Goal: Ask a question

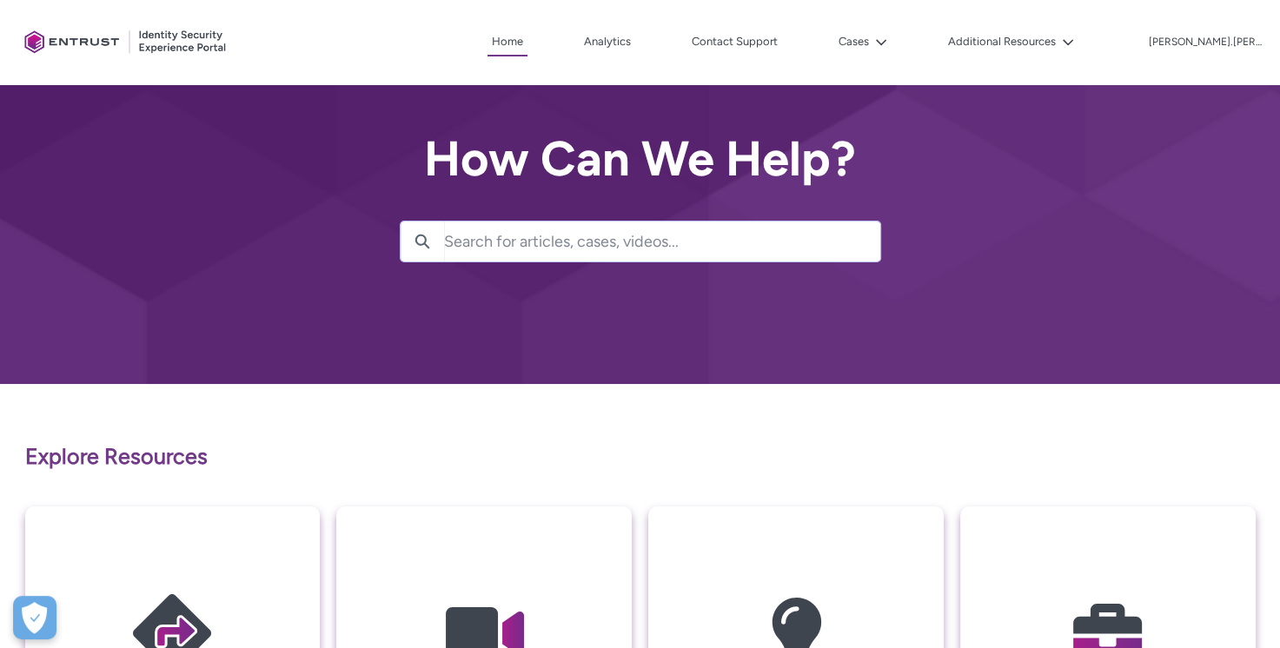
click at [598, 243] on input "Search for articles, cases, videos..." at bounding box center [662, 242] width 436 height 40
click at [747, 37] on link "Contact Support" at bounding box center [734, 42] width 95 height 26
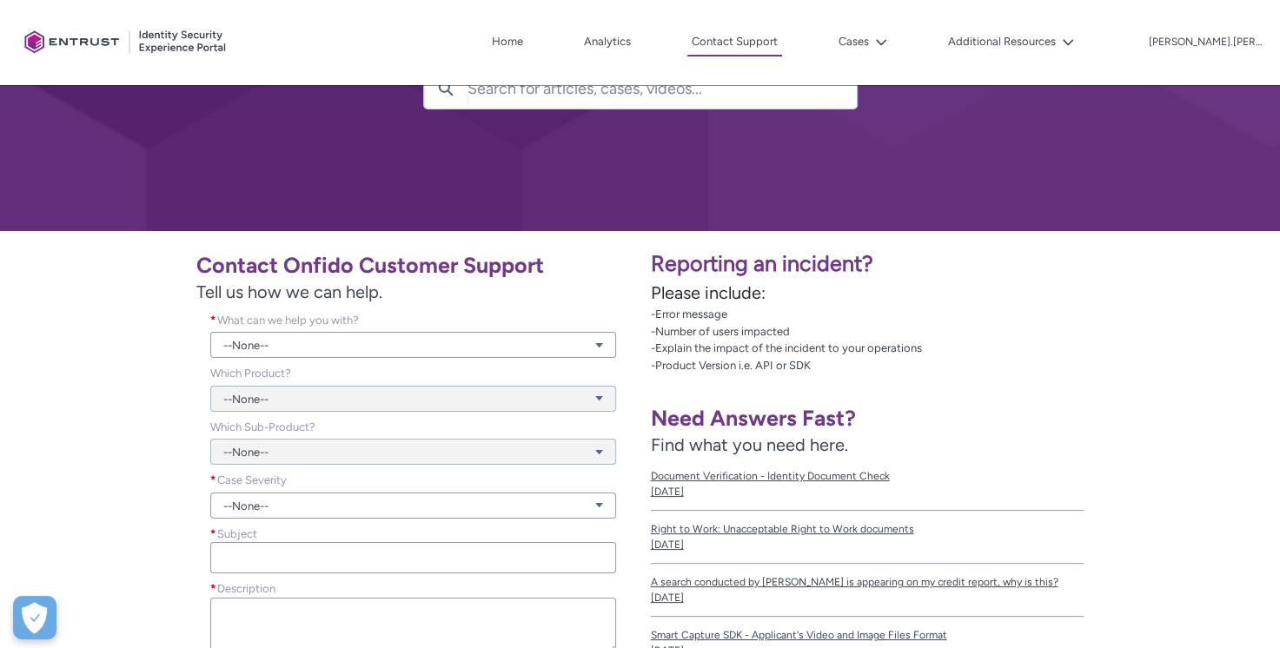
scroll to position [174, 0]
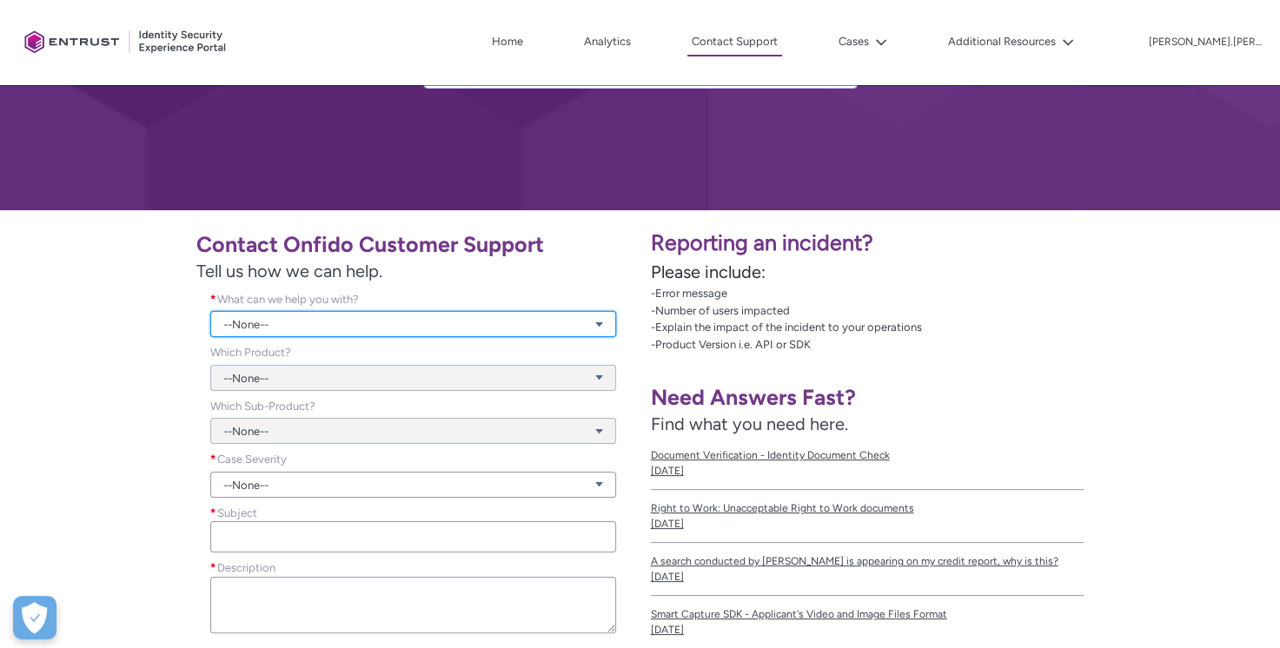
click at [395, 322] on link "--None--" at bounding box center [413, 324] width 406 height 26
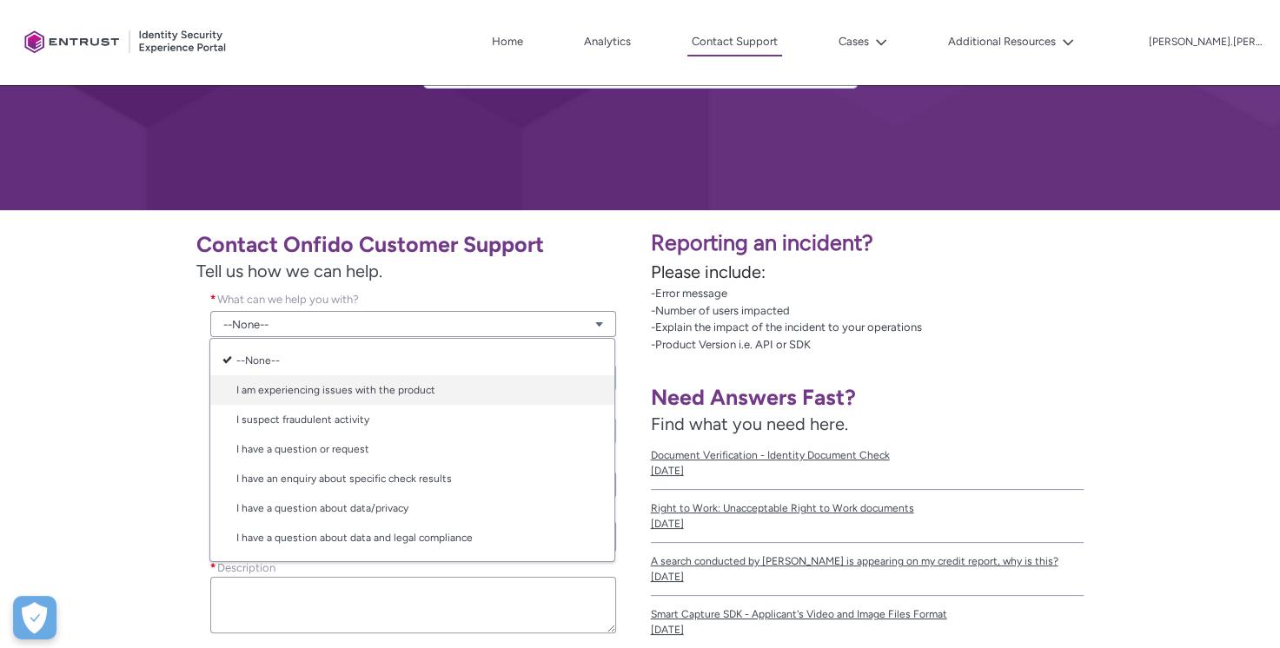
click at [368, 385] on link "I am experiencing issues with the product" at bounding box center [412, 390] width 404 height 30
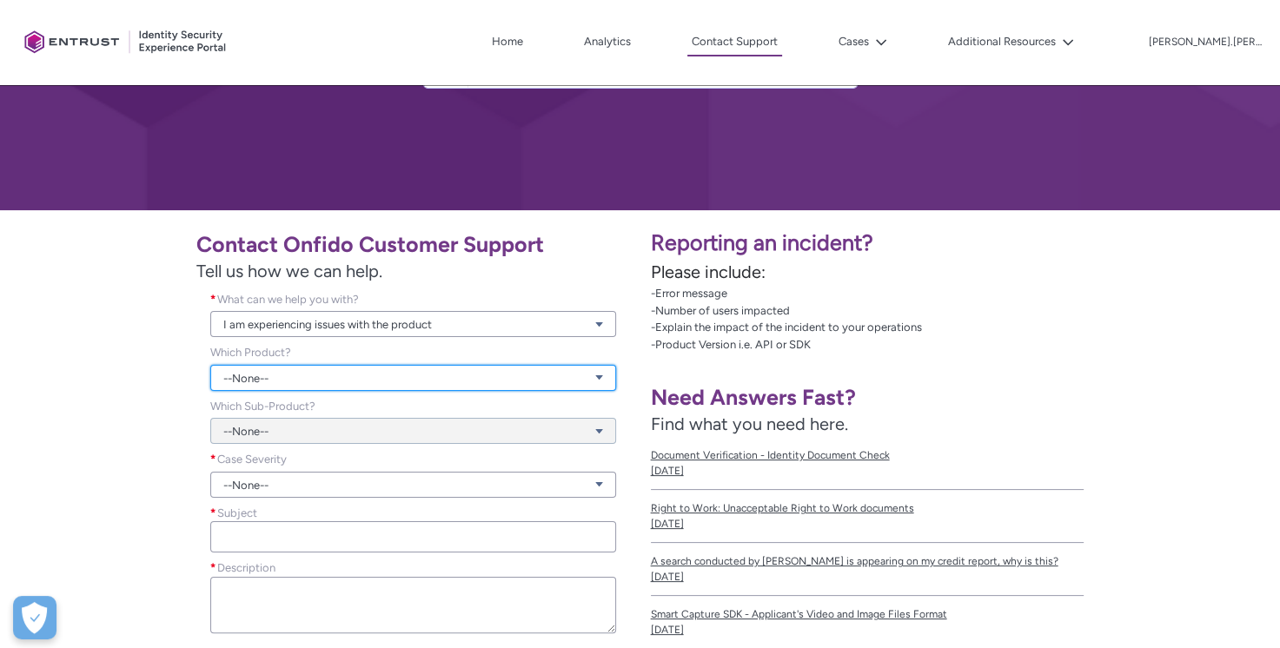
click at [275, 377] on link "--None--" at bounding box center [413, 378] width 406 height 26
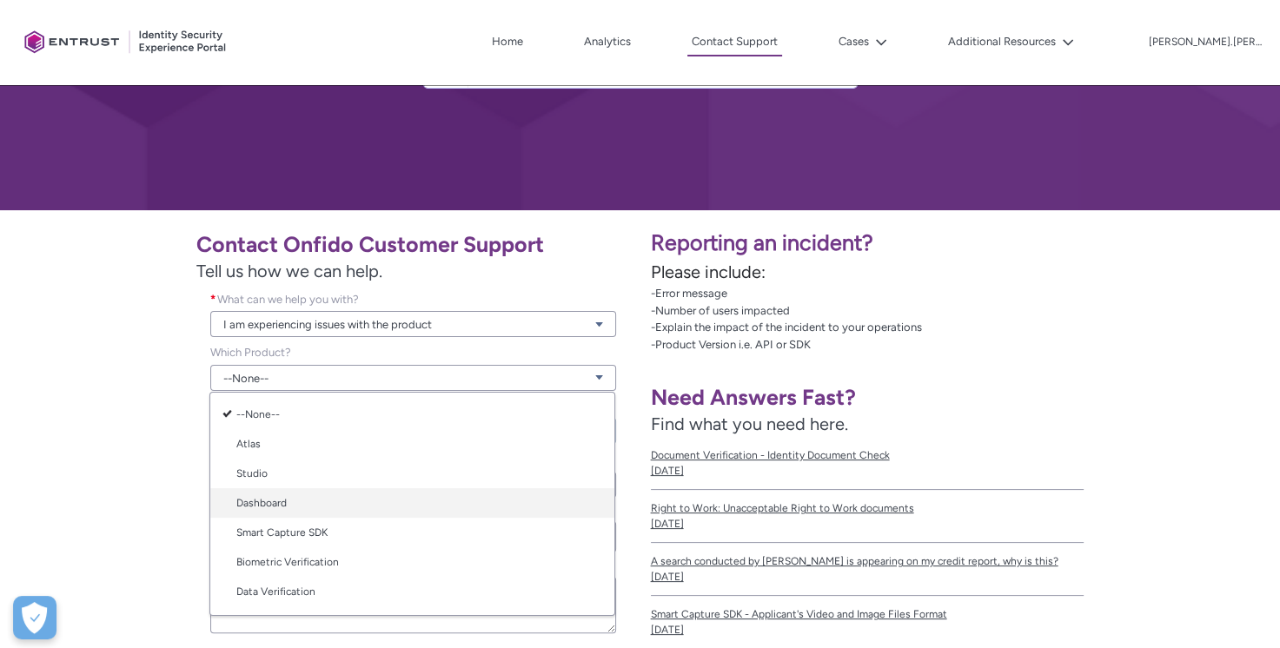
click at [272, 502] on link "Dashboard" at bounding box center [412, 503] width 404 height 30
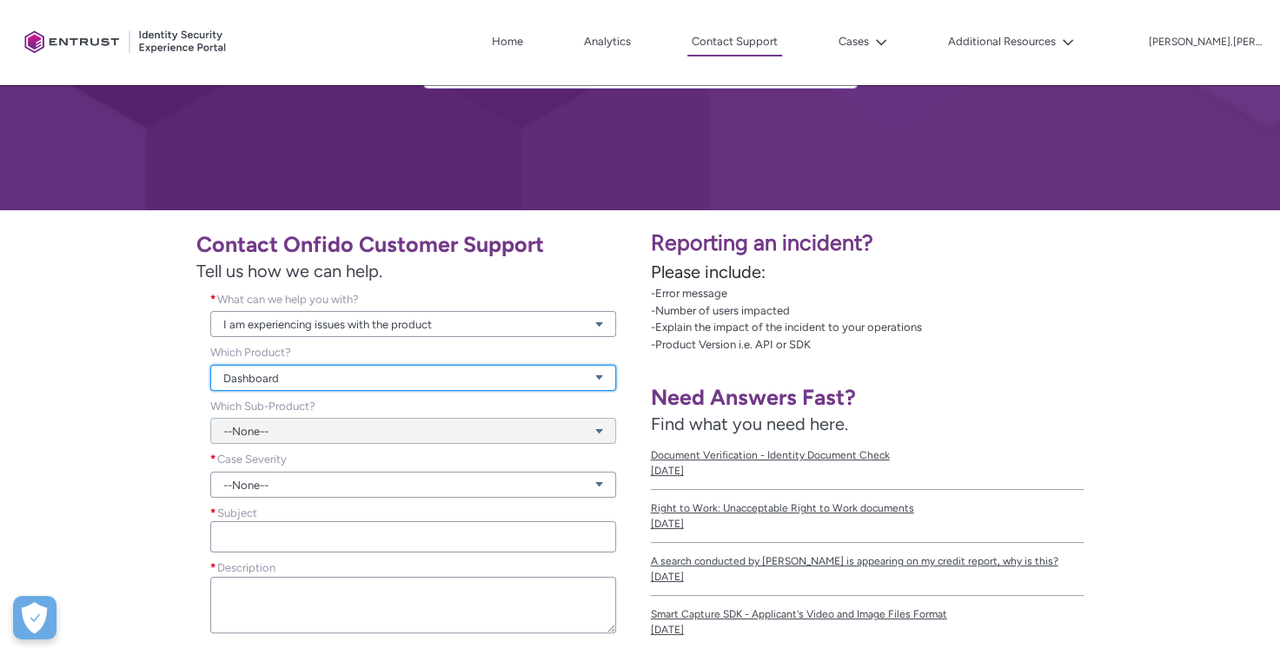
scroll to position [261, 0]
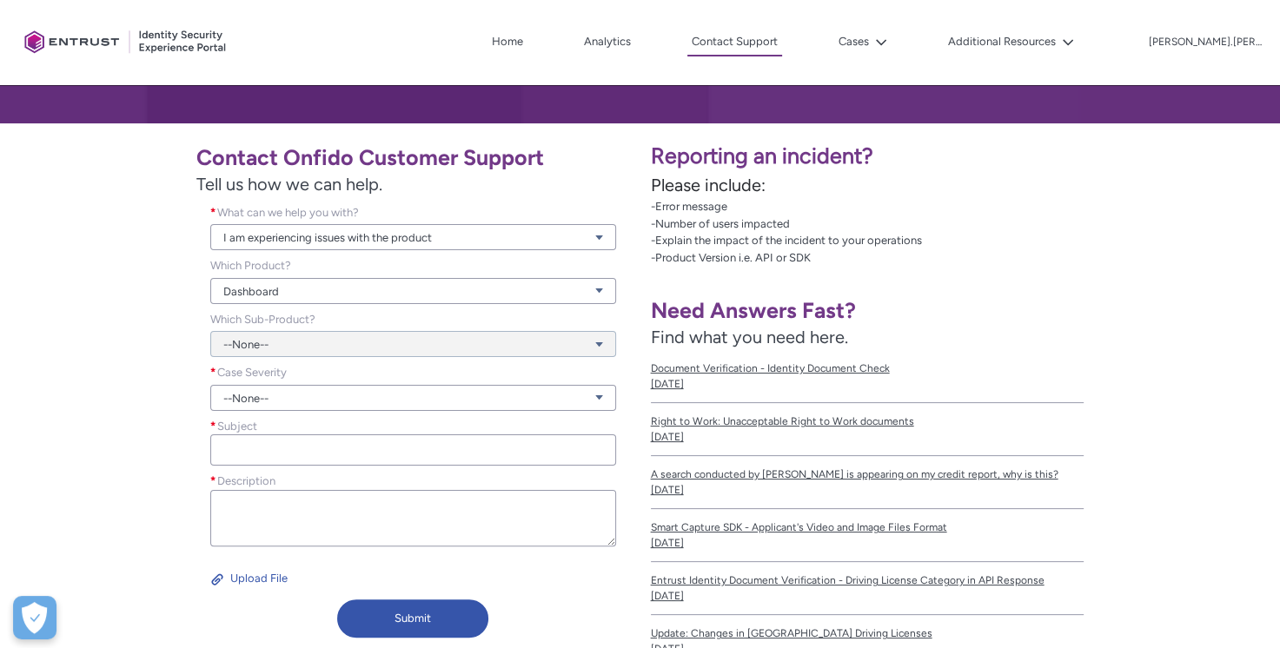
click at [284, 341] on div "--None--" at bounding box center [413, 334] width 406 height 47
click at [603, 339] on div "--None--" at bounding box center [413, 334] width 406 height 47
click at [591, 395] on link "--None--" at bounding box center [413, 398] width 406 height 26
click at [264, 464] on link "Normal" at bounding box center [412, 464] width 404 height 30
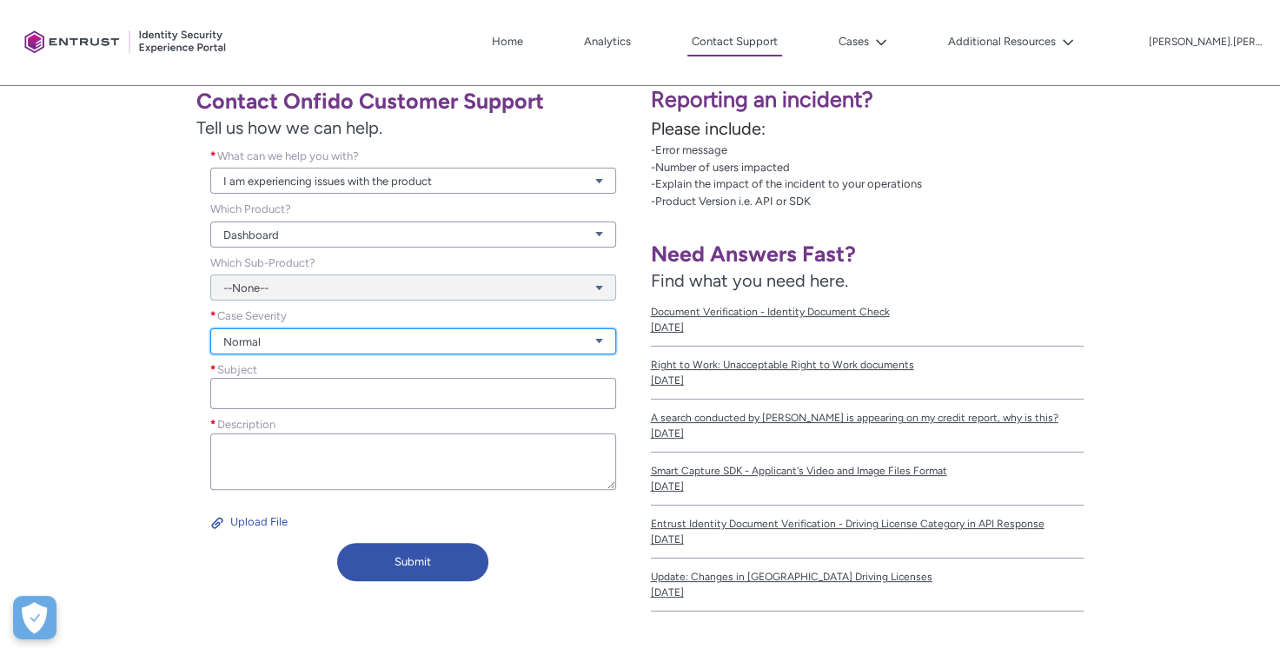
scroll to position [348, 0]
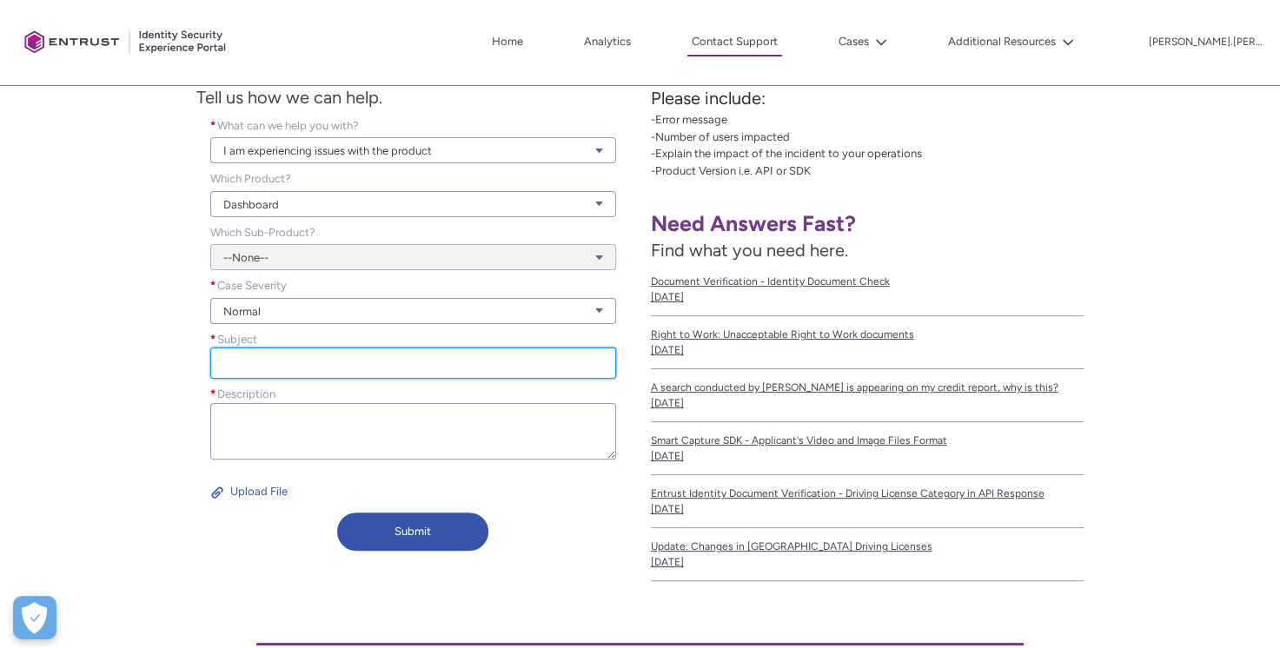
click at [233, 367] on input "Subject *" at bounding box center [413, 363] width 406 height 31
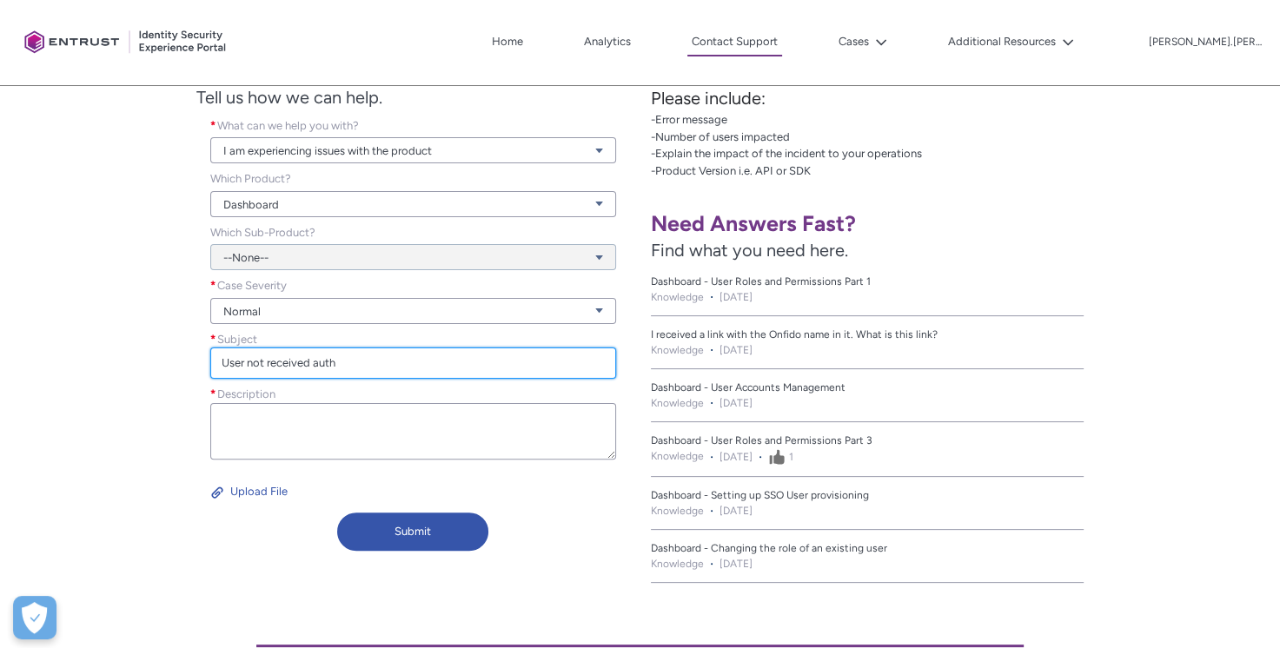
drag, startPoint x: 358, startPoint y: 366, endPoint x: 118, endPoint y: 380, distance: 240.3
click at [118, 380] on div "Contact Onfido Customer Support Tell us how we can help. What can we help you w…" at bounding box center [320, 303] width 620 height 512
paste input "MFA Code for Dashboard EU"
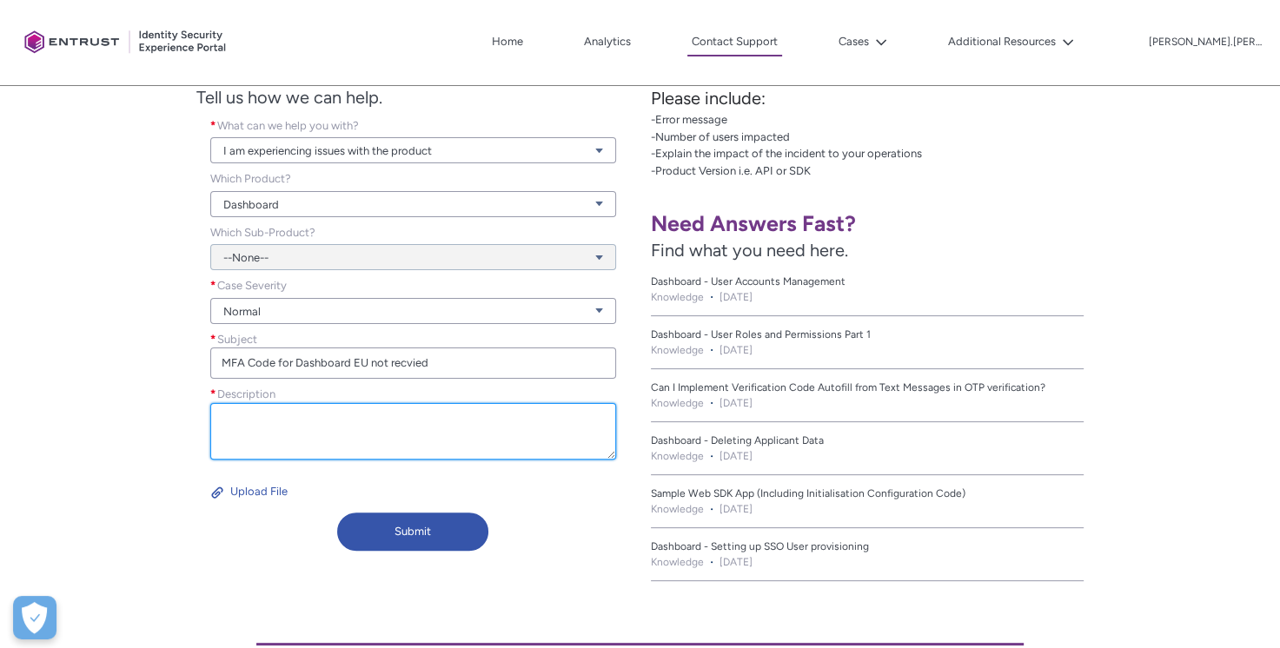
drag, startPoint x: 403, startPoint y: 367, endPoint x: 375, endPoint y: 413, distance: 54.3
click at [375, 413] on textarea "Description *" at bounding box center [413, 431] width 406 height 56
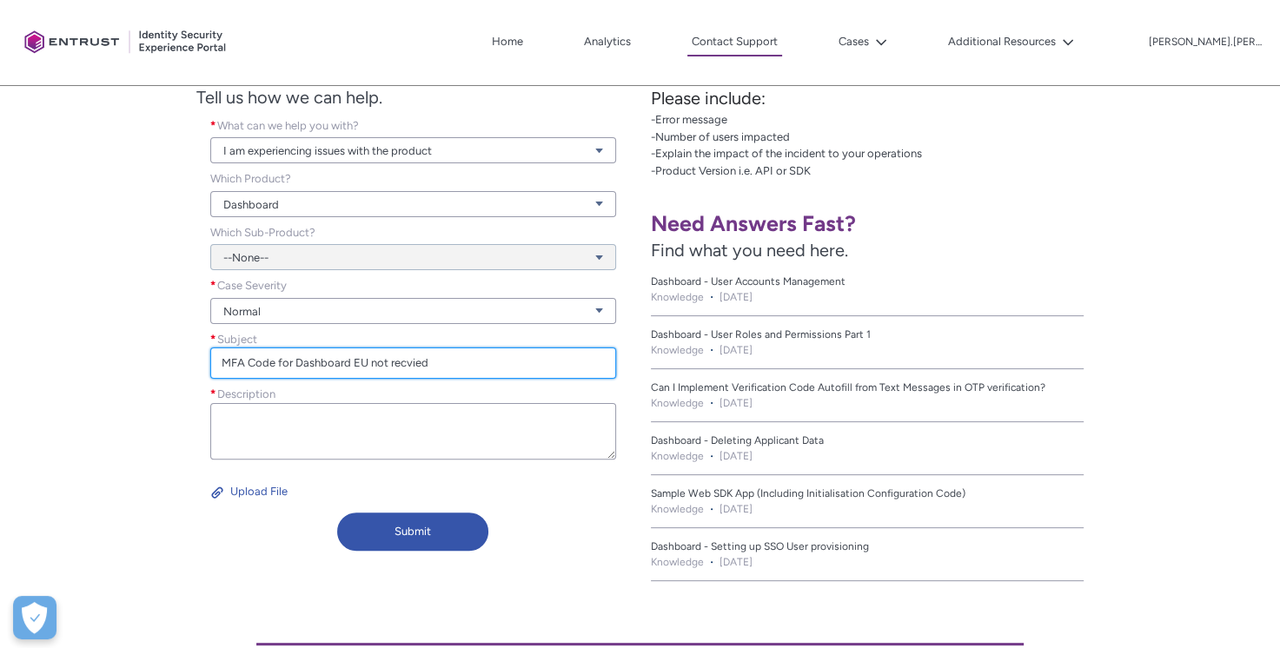
click at [407, 364] on input "MFA Code for Dashboard EU not recvied" at bounding box center [413, 363] width 406 height 31
click at [424, 363] on input "MFA Code for Dashboard EU not receivied" at bounding box center [413, 363] width 406 height 31
type input "MFA Code for Dashboard EU not received"
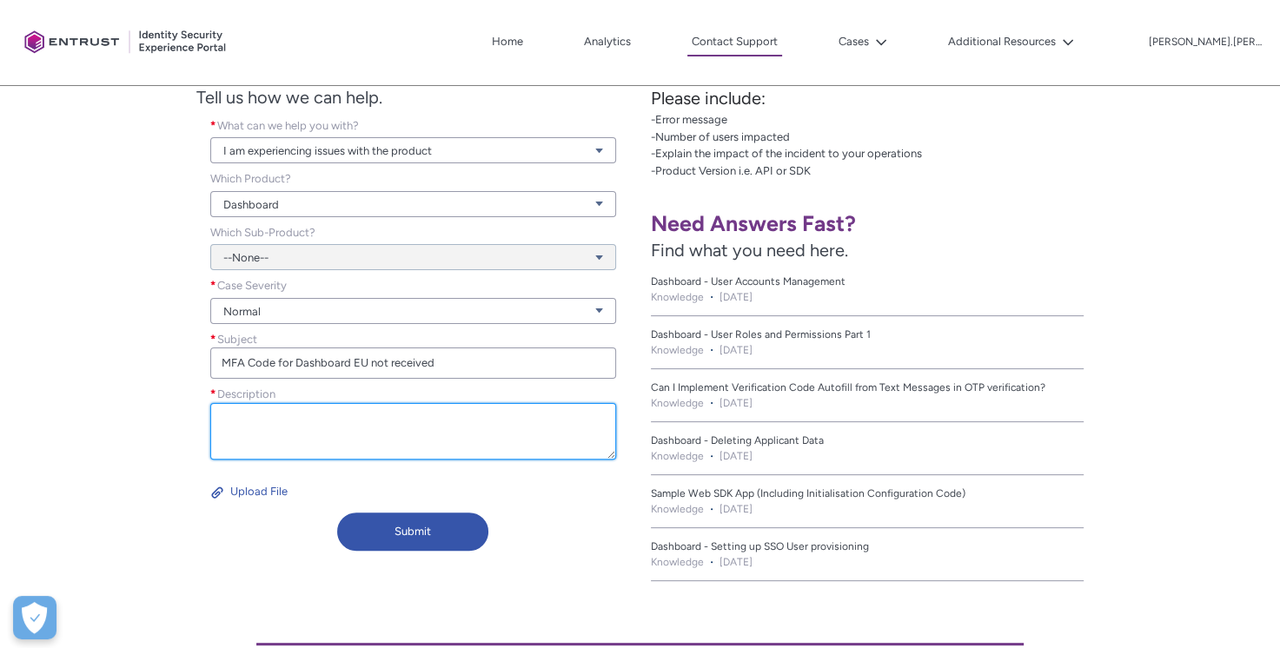
click at [395, 419] on textarea "Description *" at bounding box center [413, 431] width 406 height 56
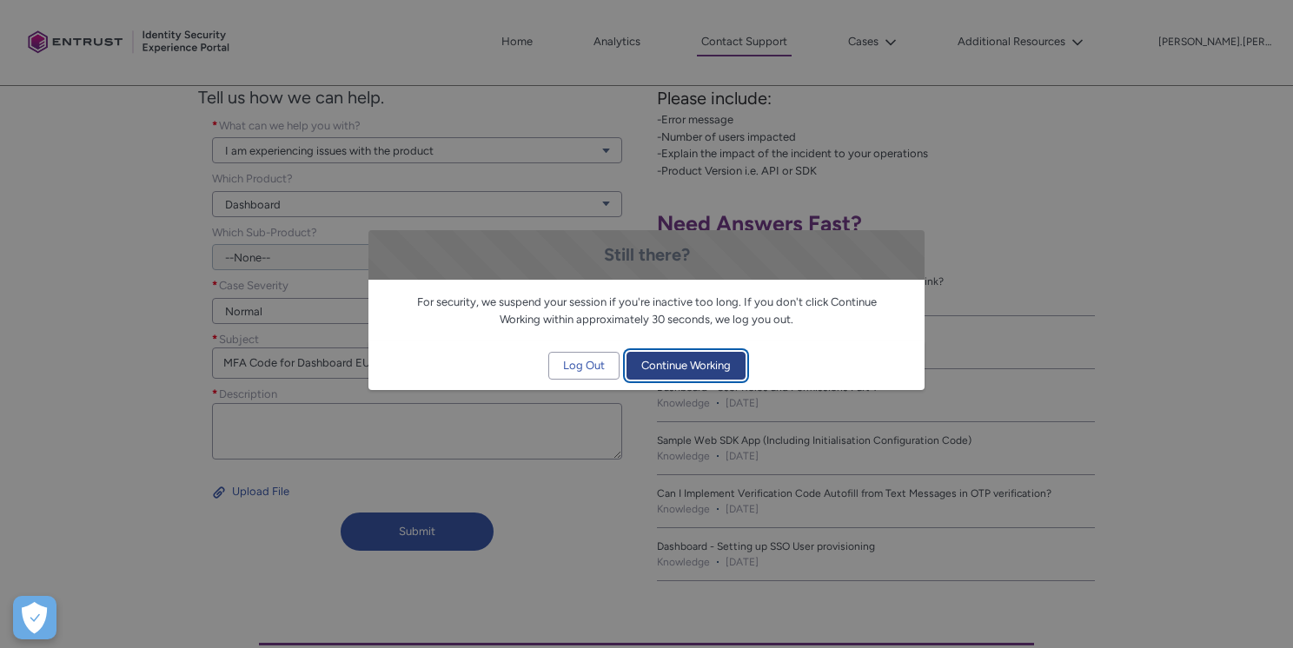
click at [674, 368] on span "Continue Working" at bounding box center [686, 366] width 90 height 26
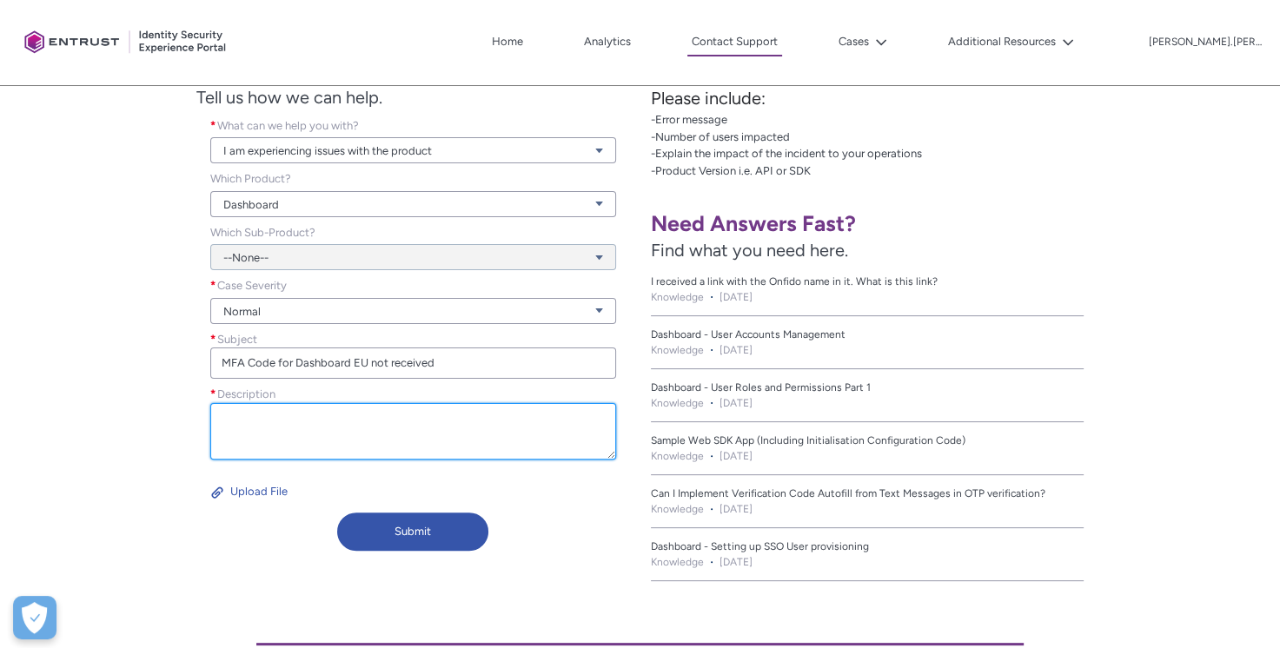
click at [292, 428] on textarea "Description *" at bounding box center [413, 431] width 406 height 56
click at [256, 432] on textarea "Description *" at bounding box center [413, 431] width 406 height 56
type textarea "T"
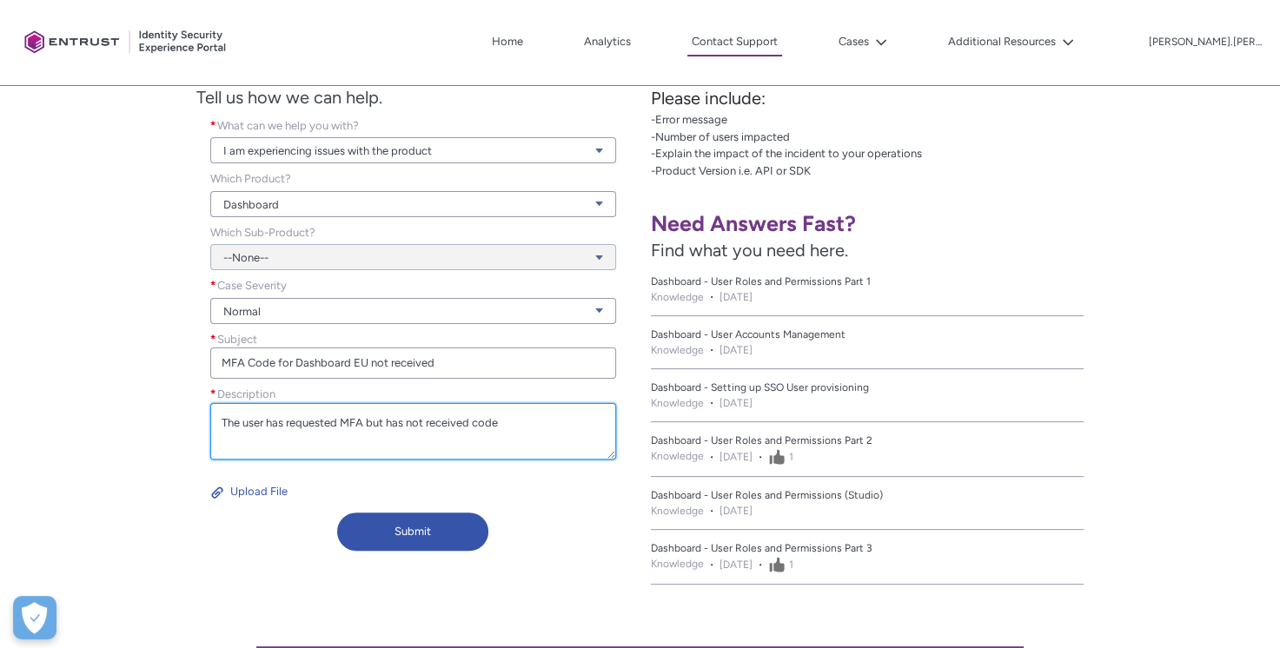
click at [518, 423] on textarea "The user has requested MFA but has not received code" at bounding box center [413, 431] width 406 height 56
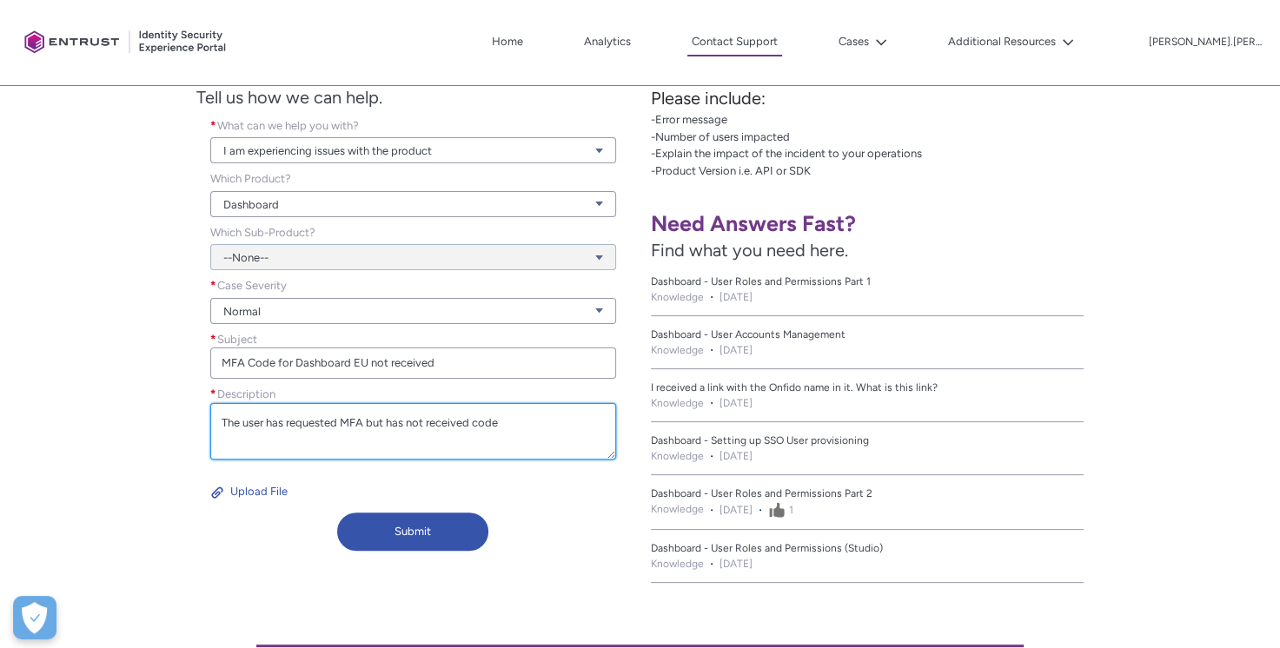
click at [516, 422] on textarea "The user has requested MFA but has not received code" at bounding box center [413, 431] width 406 height 56
paste textarea "[EMAIL_ADDRESS][PERSON_NAME][DOMAIN_NAME]"
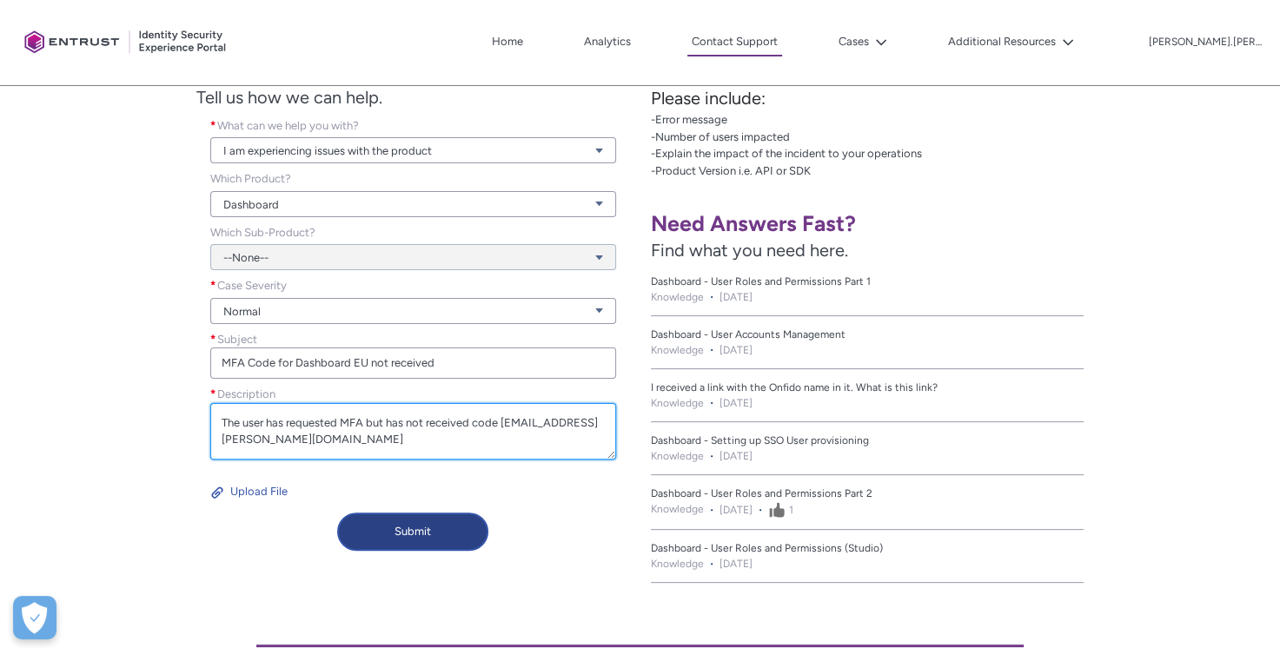
type textarea "The user has requested MFA but has not received code [EMAIL_ADDRESS][PERSON_NAM…"
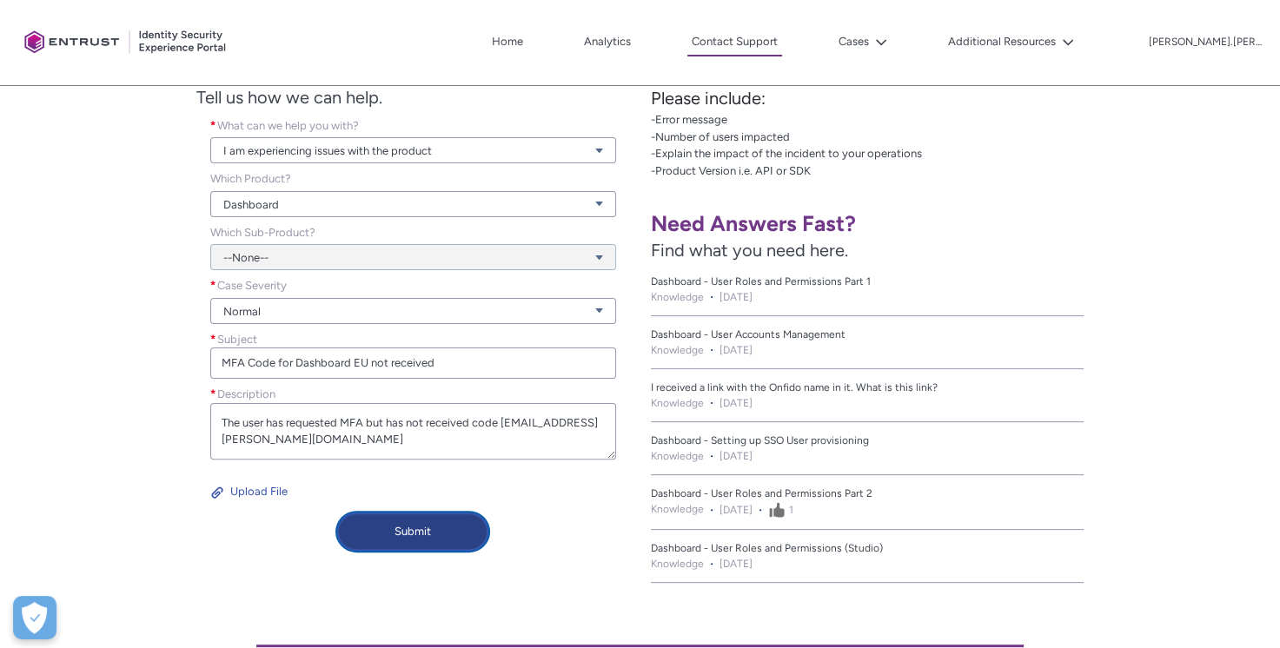
click at [424, 524] on button "Submit" at bounding box center [413, 532] width 152 height 38
